Goal: Task Accomplishment & Management: Manage account settings

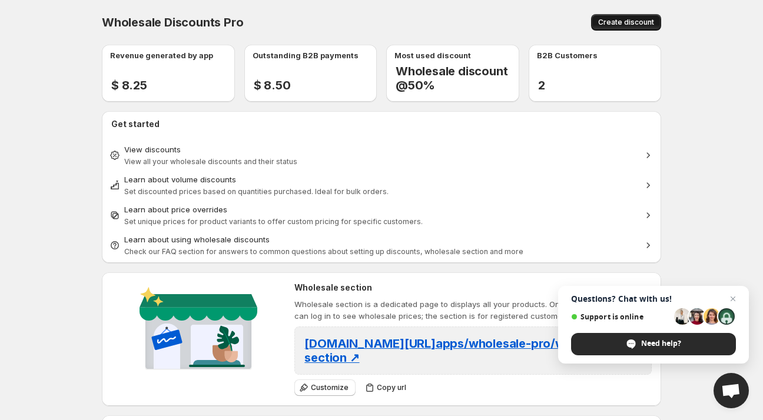
click at [630, 19] on span "Create discount" at bounding box center [626, 22] width 56 height 9
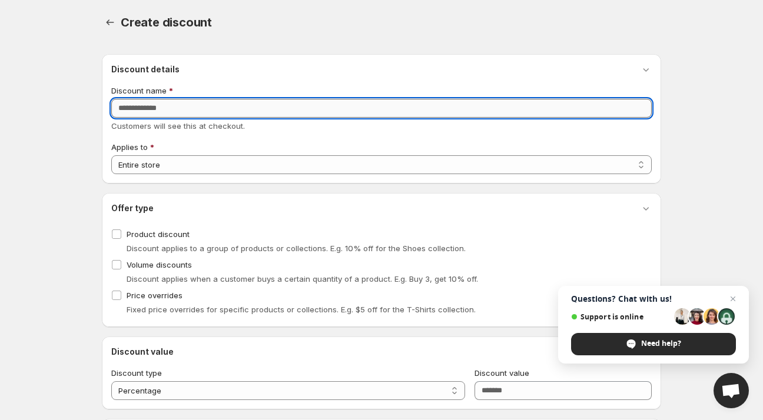
click at [247, 114] on input "Discount name" at bounding box center [381, 108] width 541 height 19
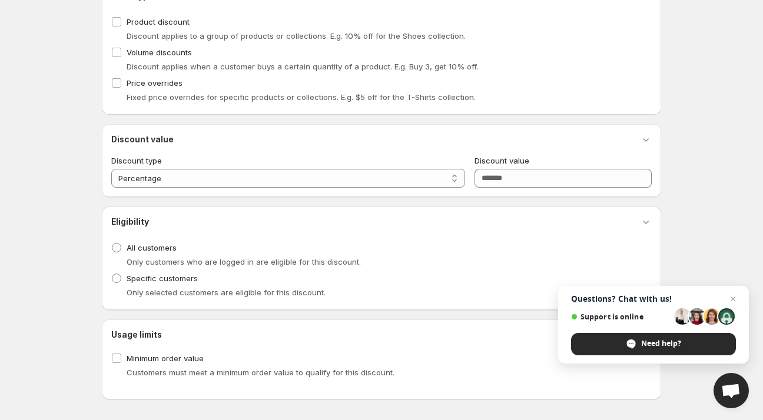
scroll to position [213, 0]
type input "**********"
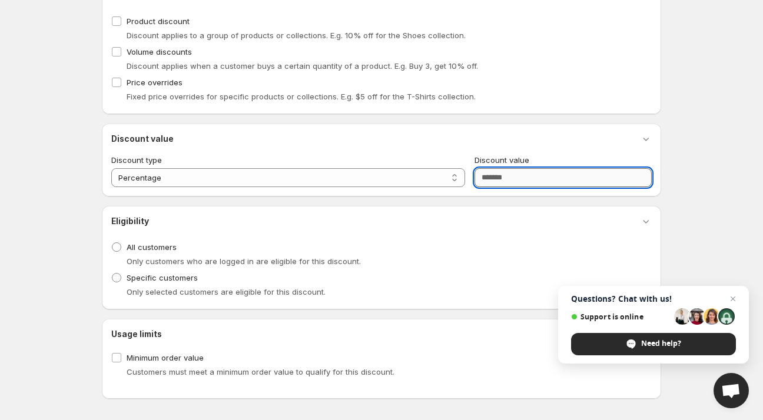
click at [530, 174] on input "Discount value" at bounding box center [563, 177] width 177 height 19
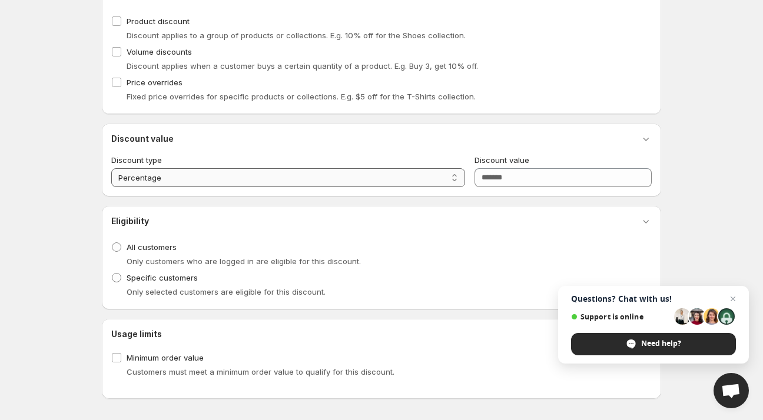
click at [184, 180] on select "**********" at bounding box center [288, 177] width 354 height 19
select select "*****"
click at [111, 168] on select "**********" at bounding box center [288, 177] width 354 height 19
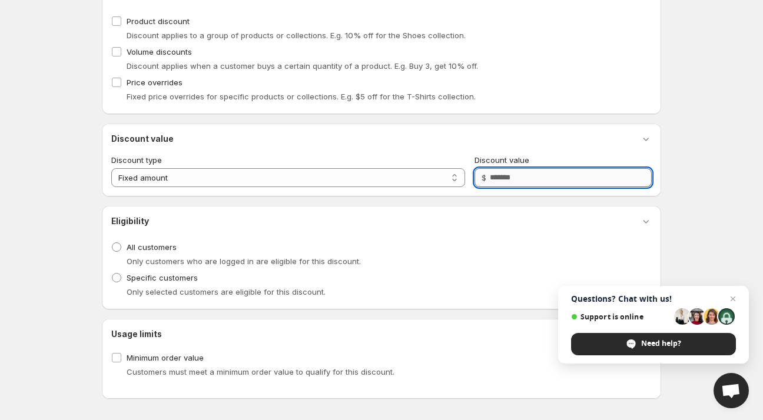
click at [515, 178] on input "Discount value" at bounding box center [571, 177] width 162 height 19
type input "*"
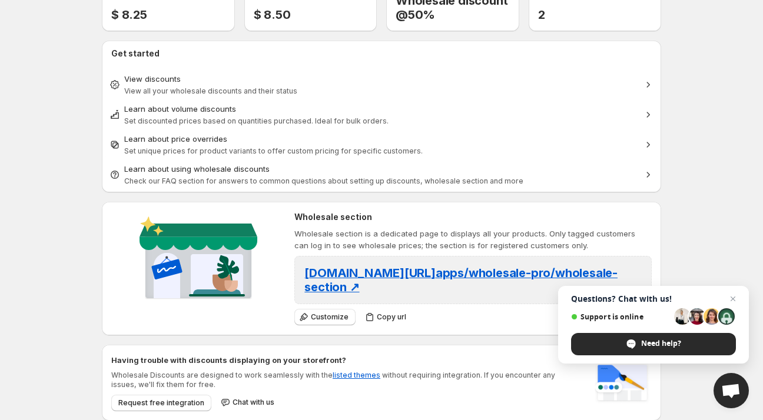
scroll to position [178, 0]
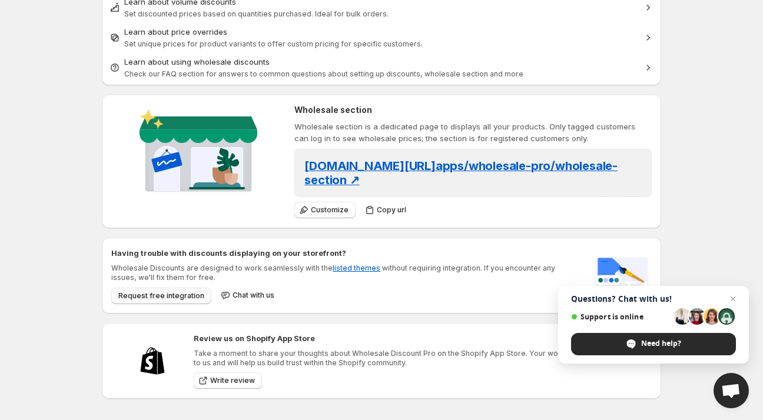
click at [178, 299] on span "Request free integration" at bounding box center [161, 295] width 86 height 9
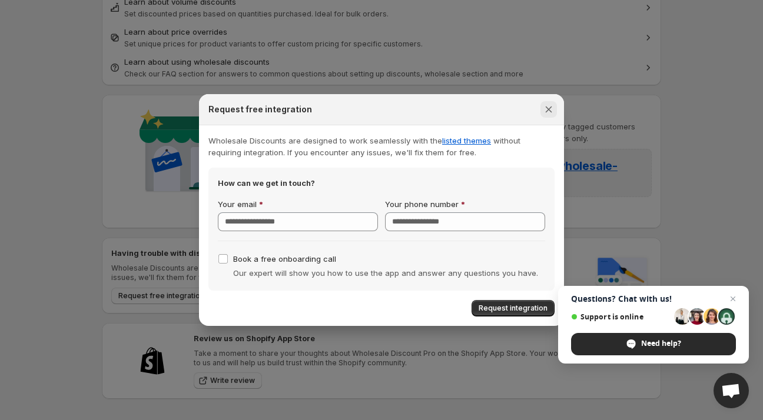
click at [549, 108] on icon "Close" at bounding box center [549, 110] width 6 height 6
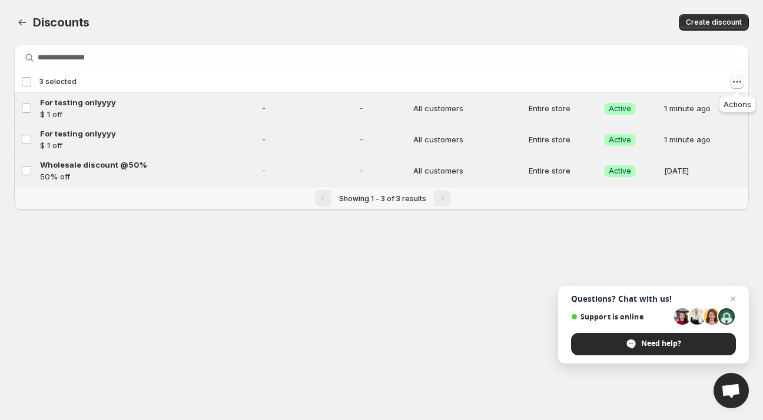
click at [739, 82] on icon "Actions" at bounding box center [737, 82] width 12 height 12
click at [690, 148] on span "Delete discounts" at bounding box center [703, 144] width 62 height 9
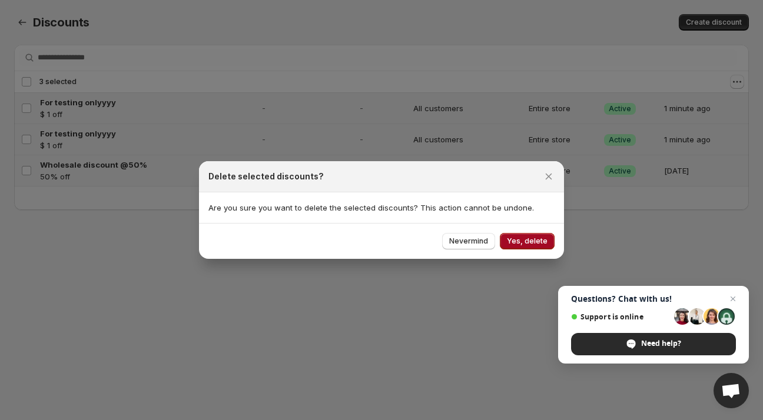
click at [552, 245] on button "Yes, delete" at bounding box center [527, 241] width 55 height 16
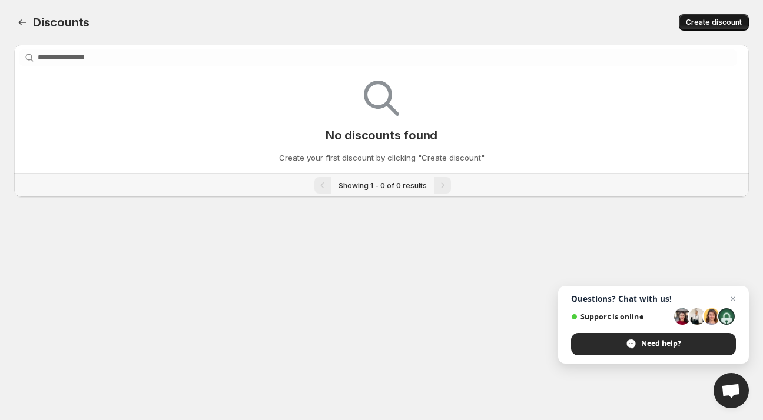
click at [700, 24] on span "Create discount" at bounding box center [714, 22] width 56 height 9
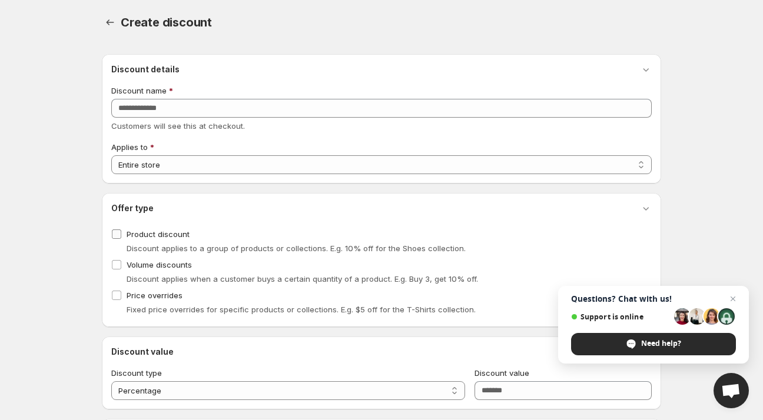
click at [122, 235] on label "Product discount" at bounding box center [150, 234] width 78 height 16
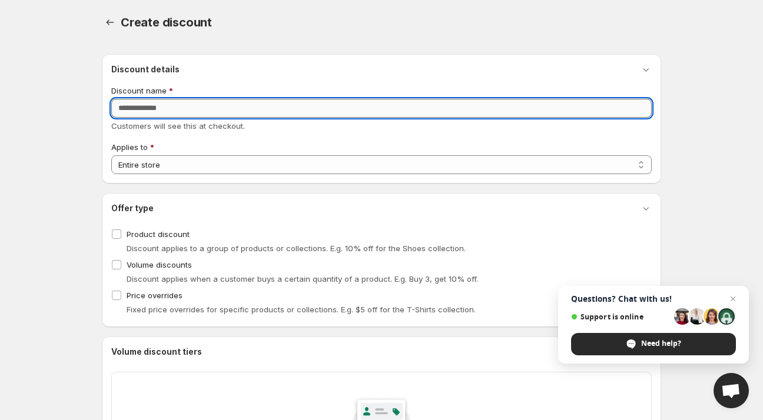
click at [167, 115] on input "Discount name" at bounding box center [381, 108] width 541 height 19
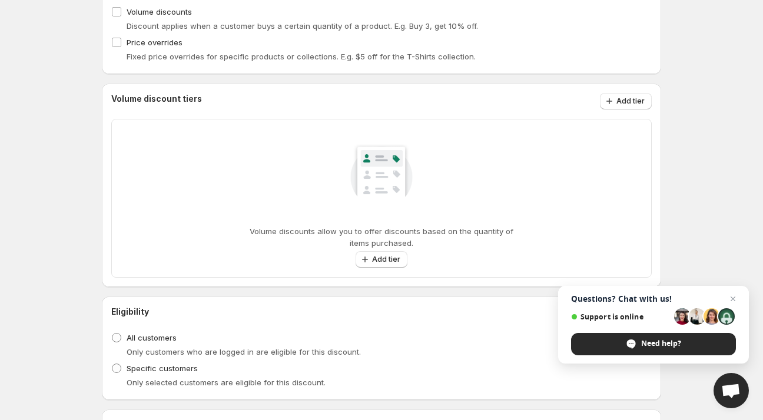
scroll to position [311, 0]
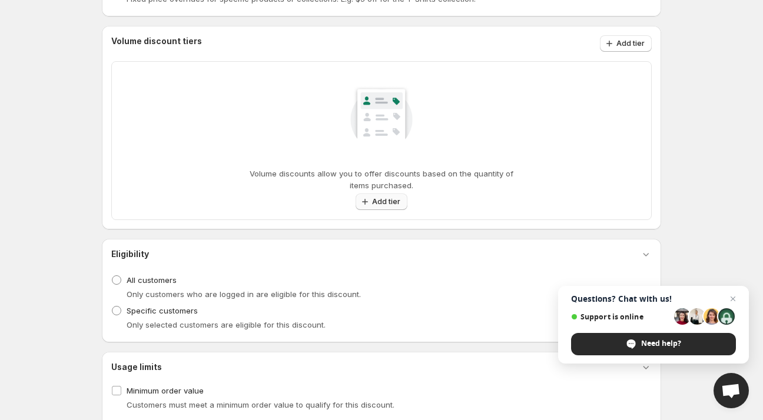
type input "****"
click at [390, 204] on span "Add tier" at bounding box center [386, 201] width 28 height 9
select select "**********"
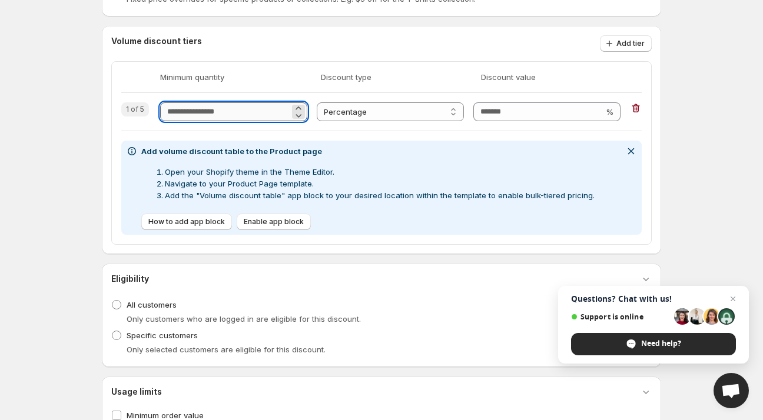
click at [230, 113] on input "Quantity" at bounding box center [225, 111] width 130 height 19
type input "*"
click at [505, 116] on input "Discount value" at bounding box center [538, 111] width 130 height 19
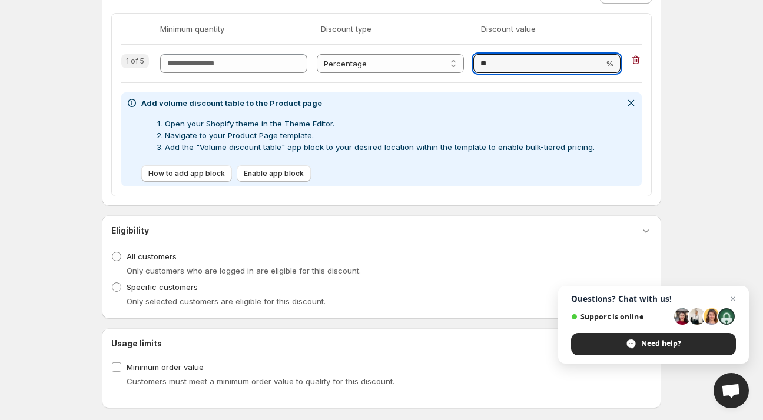
scroll to position [368, 0]
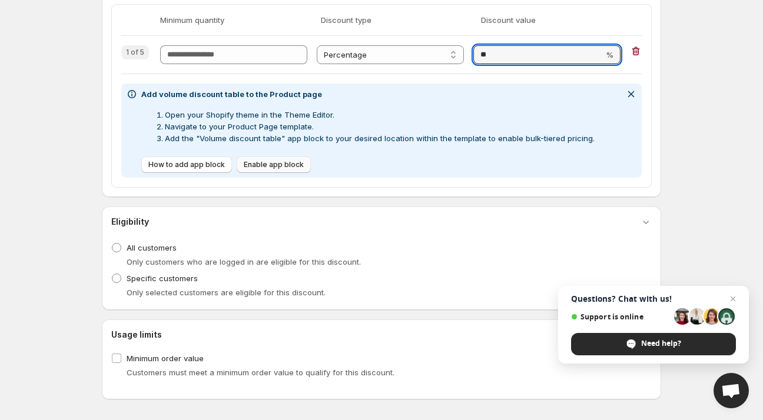
type input "**"
click at [255, 164] on span "Enable app block" at bounding box center [274, 164] width 60 height 9
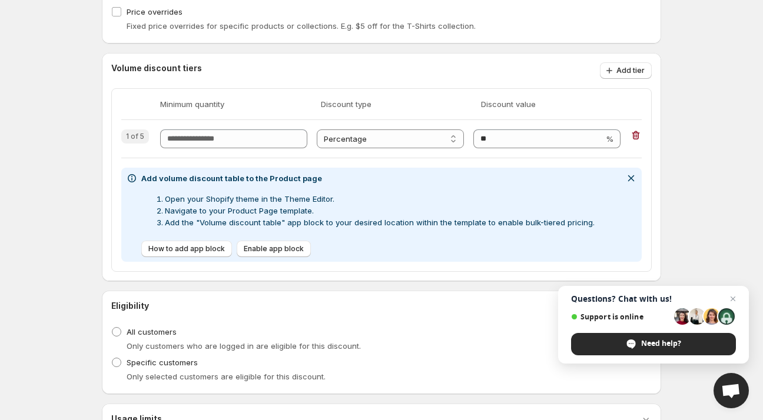
scroll to position [285, 0]
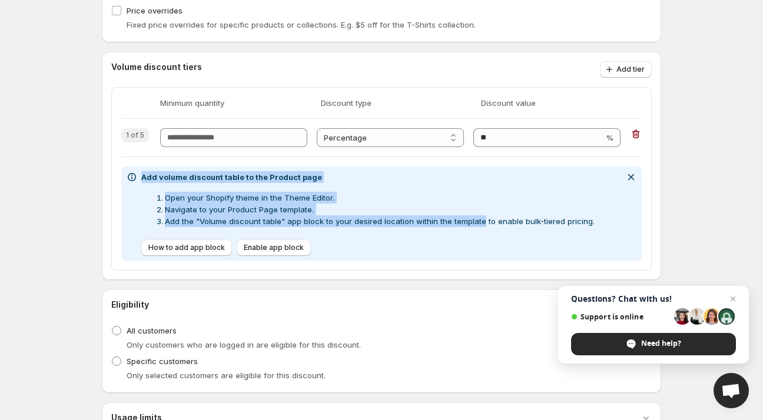
drag, startPoint x: 170, startPoint y: 187, endPoint x: 486, endPoint y: 234, distance: 319.1
click at [485, 234] on div "Add volume discount table to the Product page Open your Shopify theme in the Th…" at bounding box center [360, 213] width 469 height 85
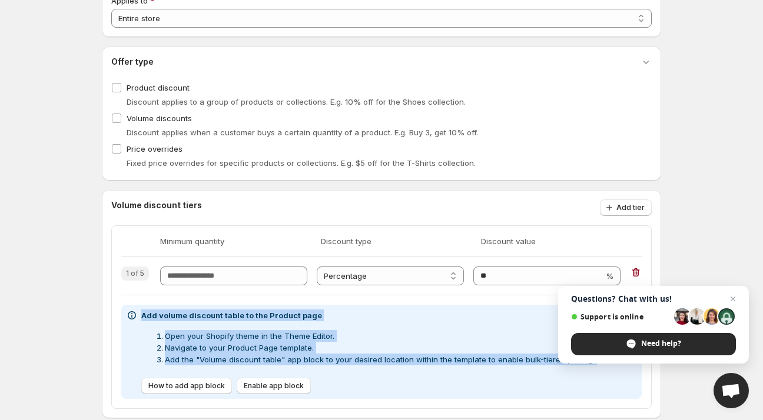
scroll to position [360, 0]
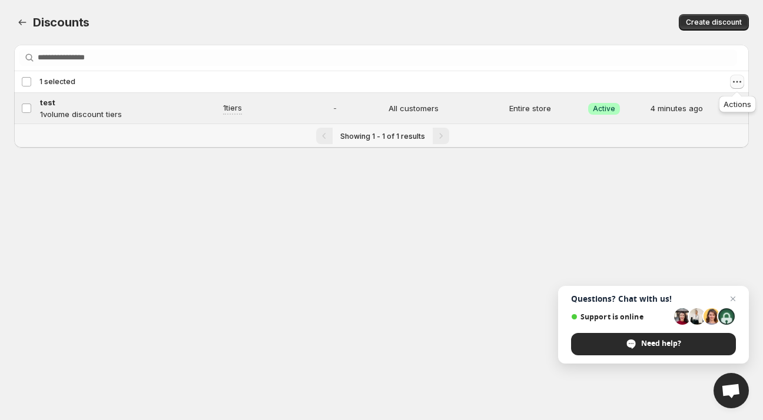
click at [736, 84] on icon "Actions" at bounding box center [737, 82] width 12 height 12
click at [700, 143] on span "Delete discounts" at bounding box center [703, 144] width 62 height 9
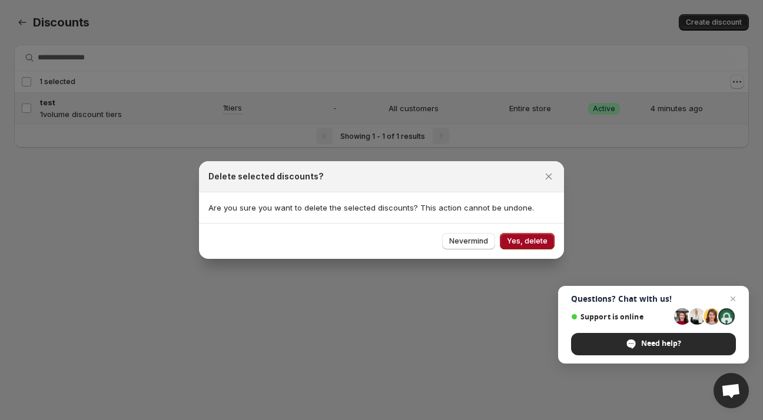
click at [535, 237] on span "Yes, delete" at bounding box center [527, 241] width 41 height 9
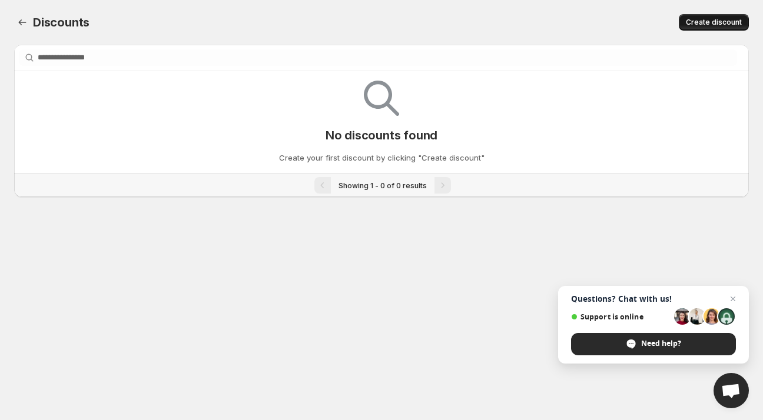
click at [710, 26] on span "Create discount" at bounding box center [714, 22] width 56 height 9
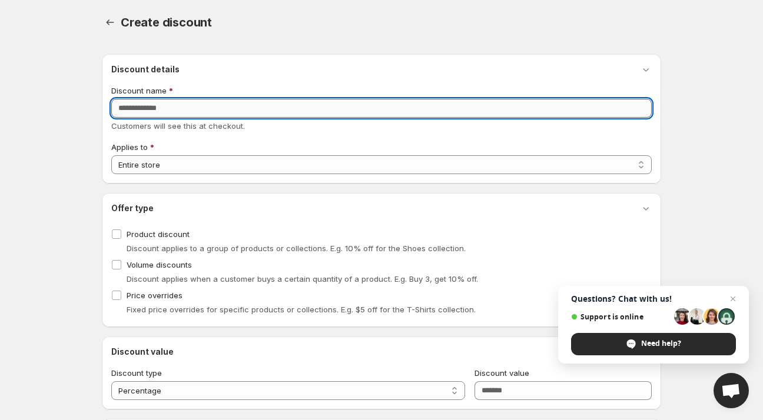
click at [181, 106] on input "Discount name" at bounding box center [381, 108] width 541 height 19
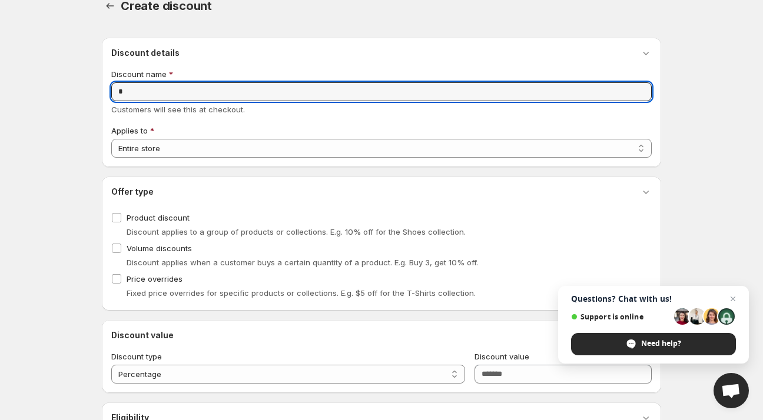
scroll to position [101, 0]
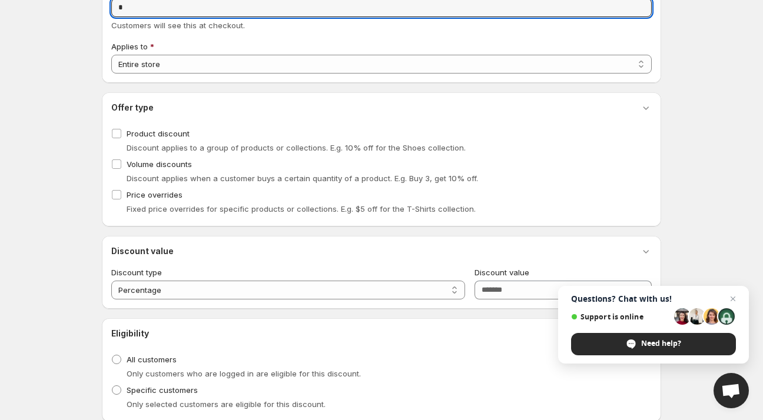
type input "*"
click at [150, 175] on span "Discount applies when a customer buys a certain quantity of a product. E.g. Buy…" at bounding box center [303, 178] width 352 height 9
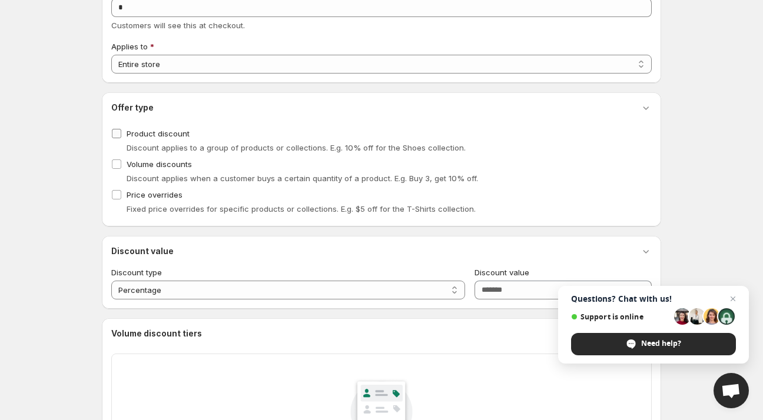
click at [122, 134] on label "Product discount" at bounding box center [150, 133] width 78 height 16
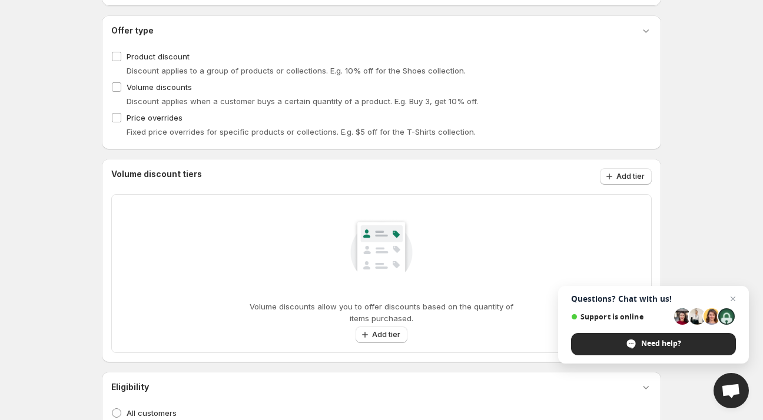
scroll to position [243, 0]
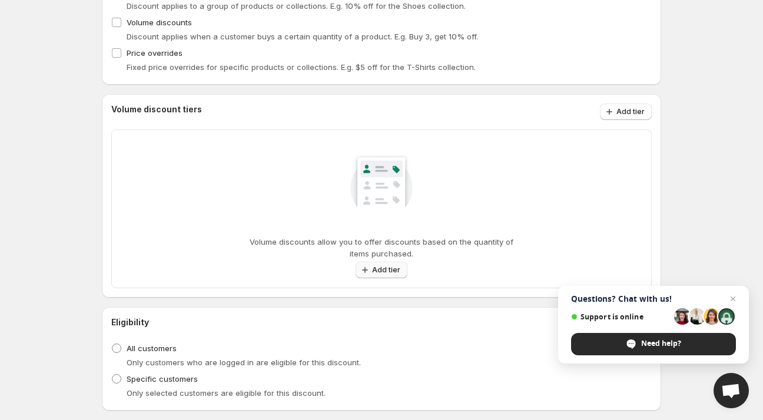
click at [392, 267] on span "Add tier" at bounding box center [386, 270] width 28 height 9
select select "**********"
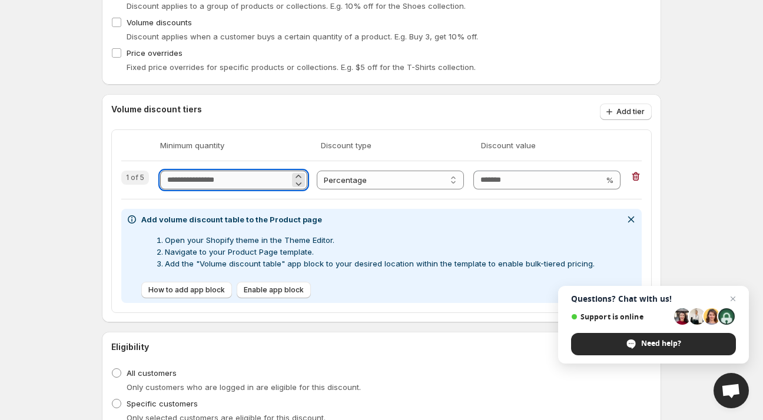
click at [204, 182] on input "Quantity" at bounding box center [225, 180] width 130 height 19
type input "*"
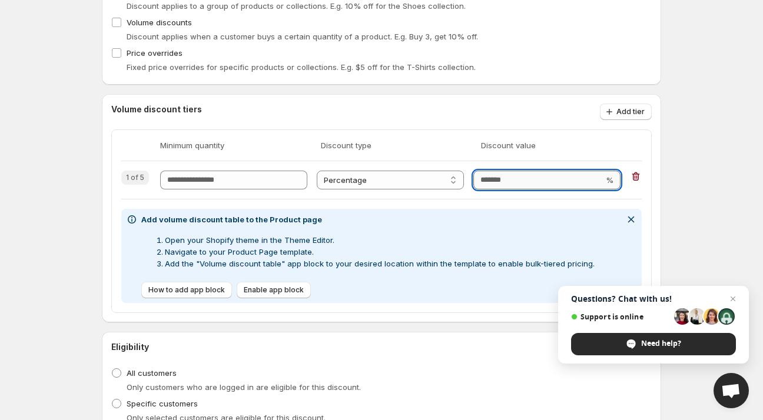
click at [509, 183] on input "Discount value" at bounding box center [538, 180] width 130 height 19
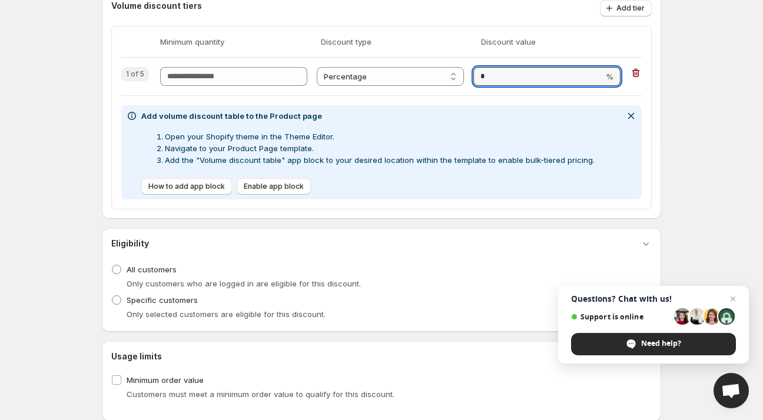
scroll to position [352, 0]
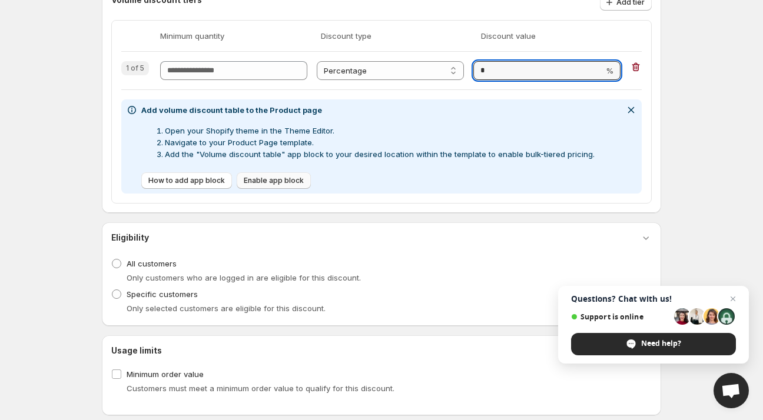
type input "*"
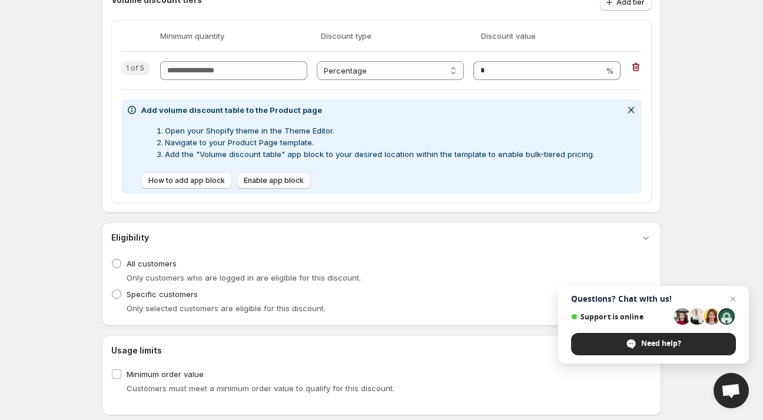
click at [269, 178] on span "Enable app block" at bounding box center [274, 180] width 60 height 9
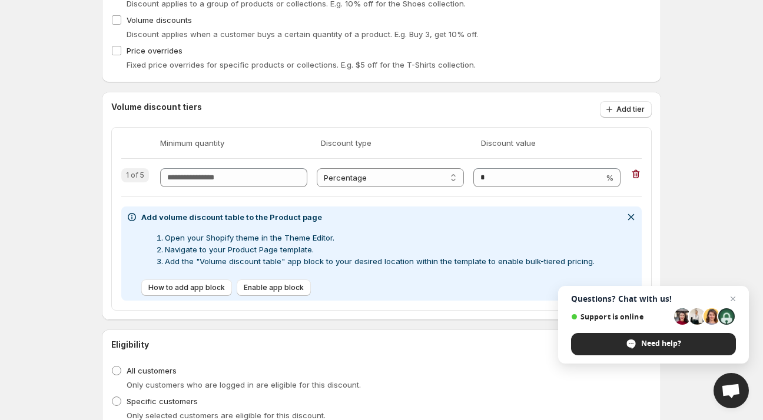
scroll to position [138, 0]
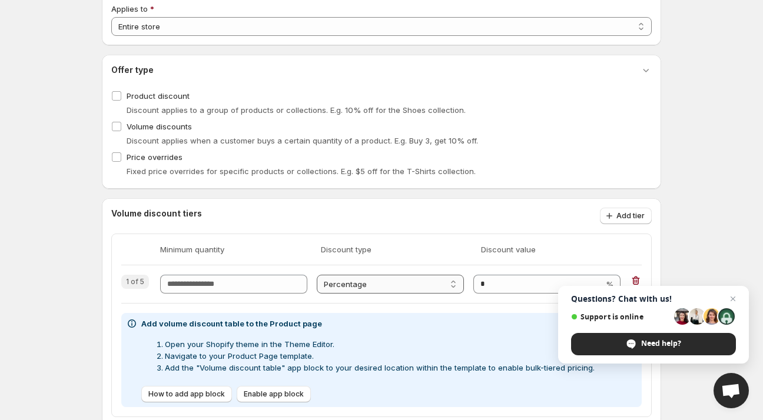
click at [346, 279] on select "**********" at bounding box center [390, 284] width 147 height 19
click at [427, 193] on div "**********" at bounding box center [381, 273] width 559 height 714
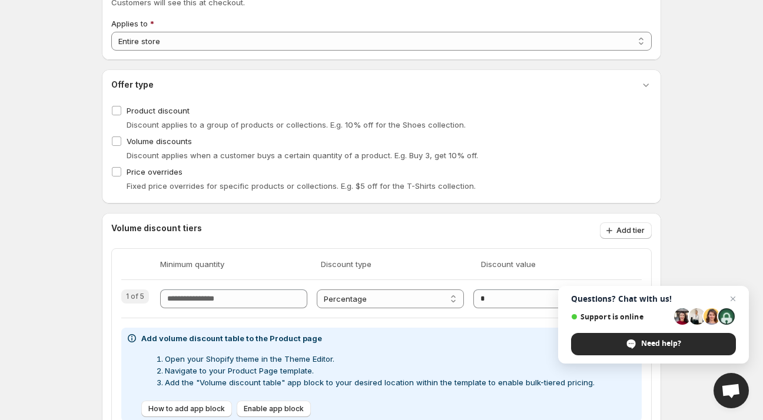
scroll to position [0, 0]
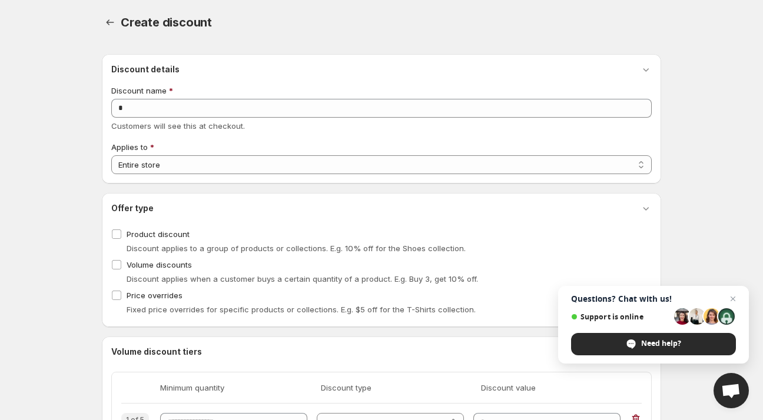
click at [99, 21] on div "**********" at bounding box center [382, 394] width 588 height 789
click at [105, 21] on icon "button" at bounding box center [110, 22] width 12 height 12
drag, startPoint x: 106, startPoint y: 24, endPoint x: 347, endPoint y: 198, distance: 297.8
click at [280, 186] on div "**********" at bounding box center [382, 394] width 588 height 789
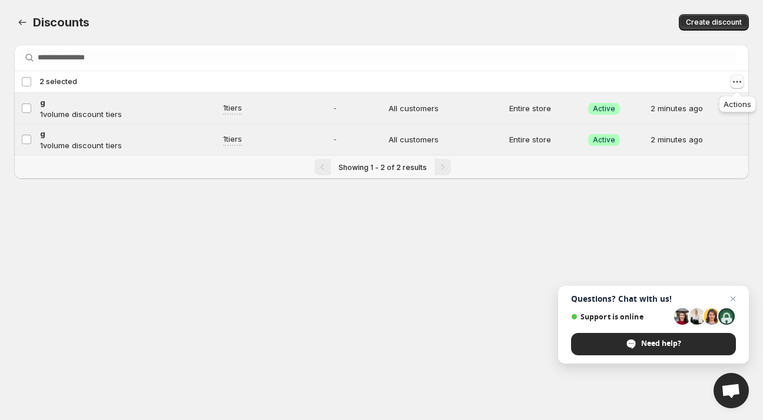
click at [736, 79] on icon "Actions" at bounding box center [737, 82] width 12 height 12
click at [691, 143] on span "Delete discounts" at bounding box center [703, 144] width 62 height 9
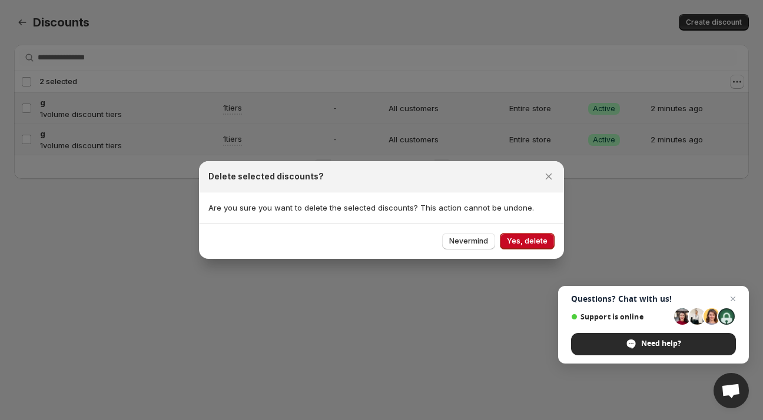
click at [536, 247] on button "Yes, delete" at bounding box center [527, 241] width 55 height 16
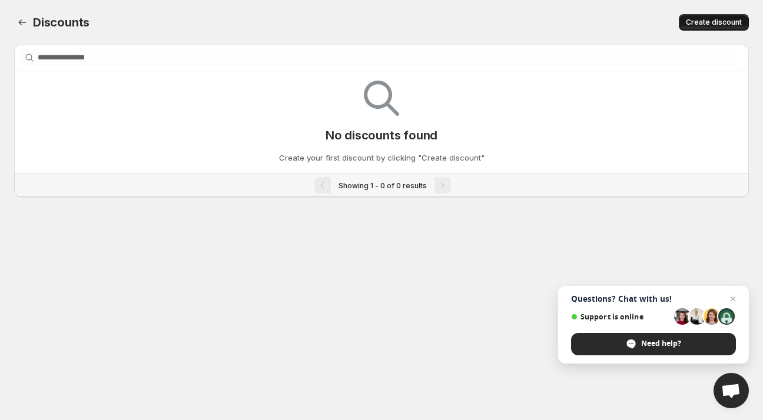
click at [703, 27] on button "Create discount" at bounding box center [714, 22] width 70 height 16
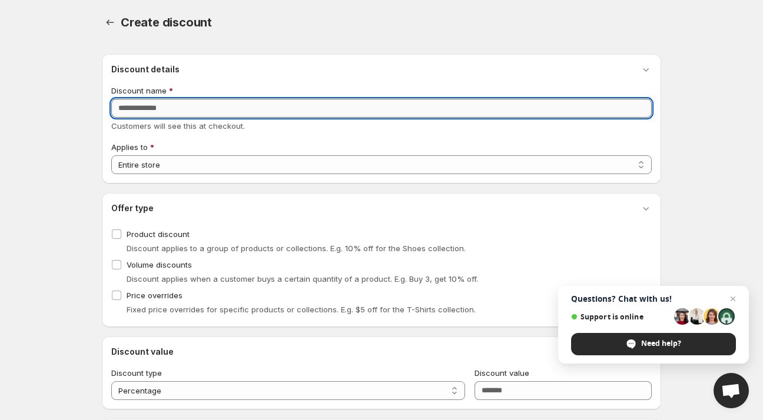
click at [168, 104] on input "Discount name" at bounding box center [381, 108] width 541 height 19
type input "*"
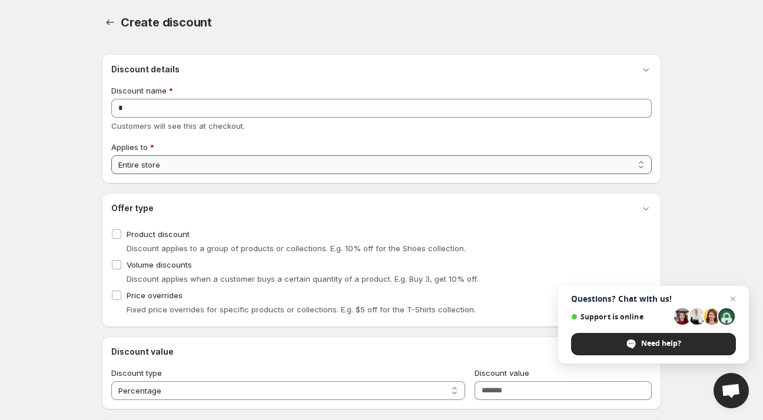
click at [216, 169] on select "**********" at bounding box center [381, 164] width 541 height 19
click at [155, 270] on span "Volume discounts" at bounding box center [159, 265] width 65 height 12
click at [143, 239] on span "Product discount" at bounding box center [158, 234] width 63 height 12
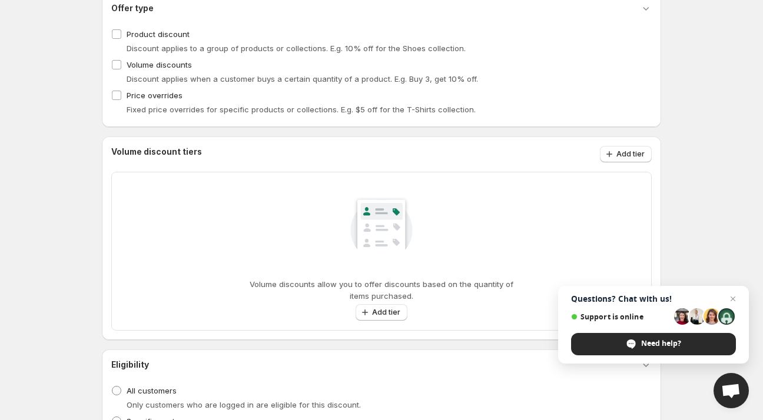
scroll to position [299, 0]
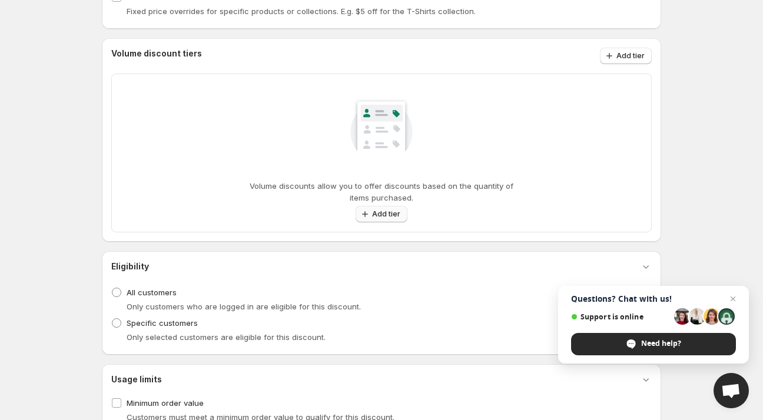
click at [373, 214] on span "Add tier" at bounding box center [386, 214] width 28 height 9
select select "**********"
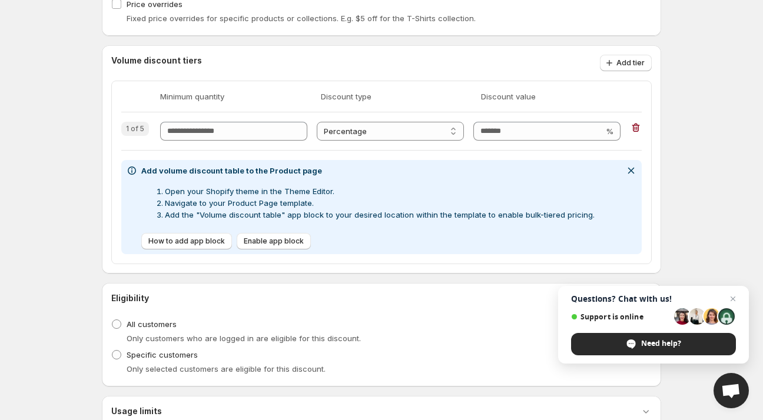
scroll to position [287, 0]
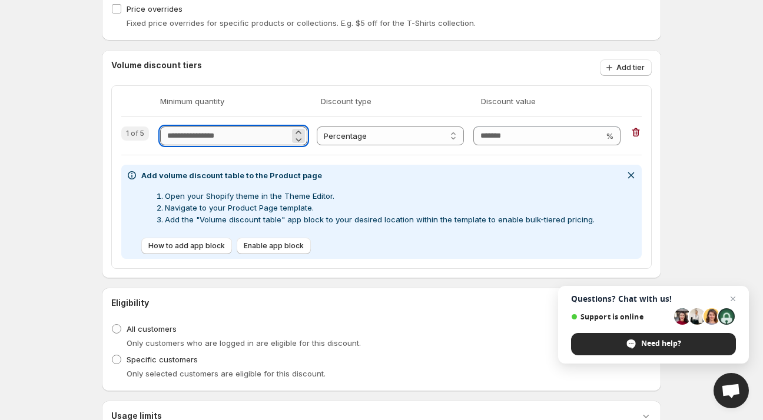
click at [229, 134] on input "Quantity" at bounding box center [225, 136] width 130 height 19
type input "*"
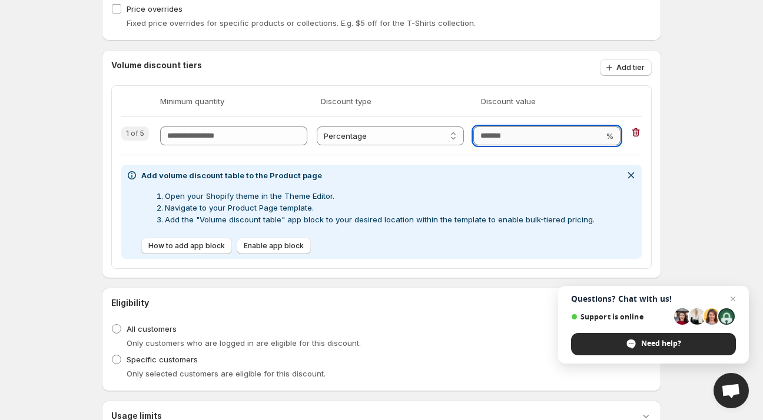
click at [501, 133] on input "Discount value" at bounding box center [538, 136] width 130 height 19
type input "*"
click at [257, 246] on span "Enable app block" at bounding box center [274, 245] width 60 height 9
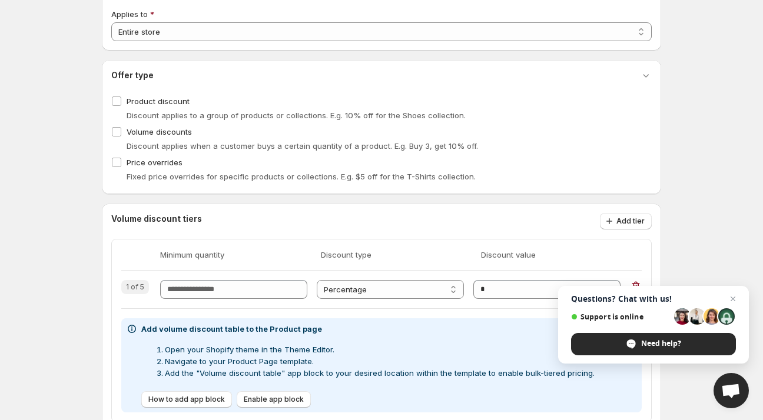
scroll to position [290, 0]
